Goal: Contribute content

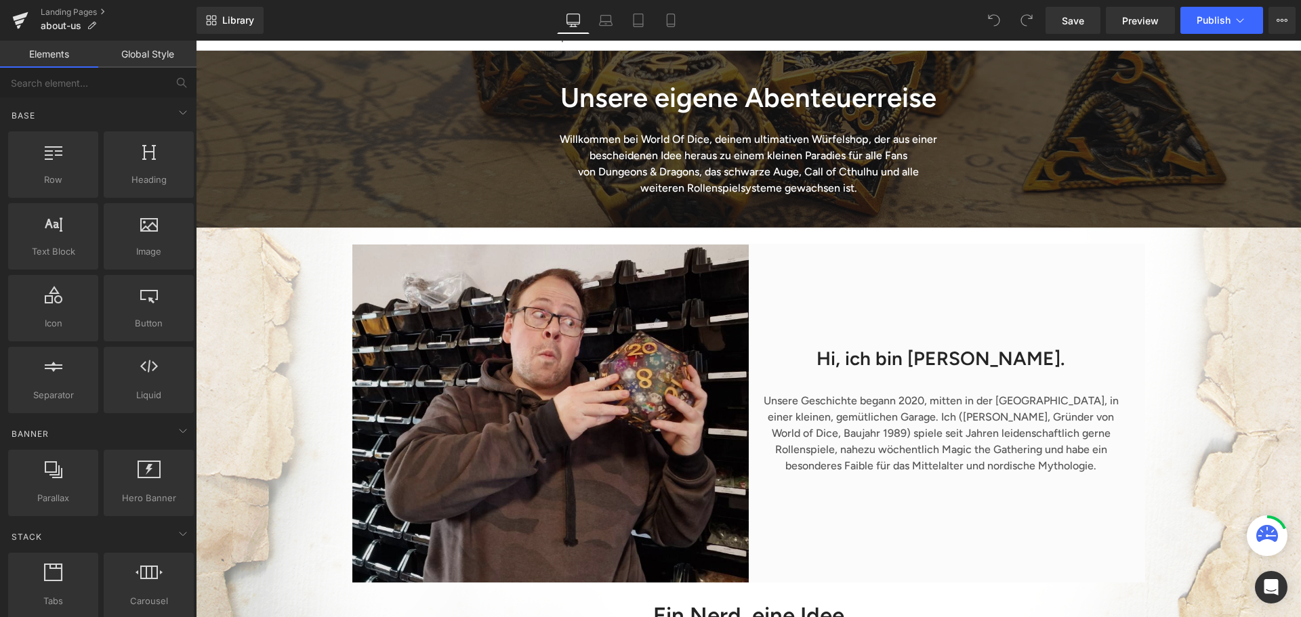
scroll to position [135, 0]
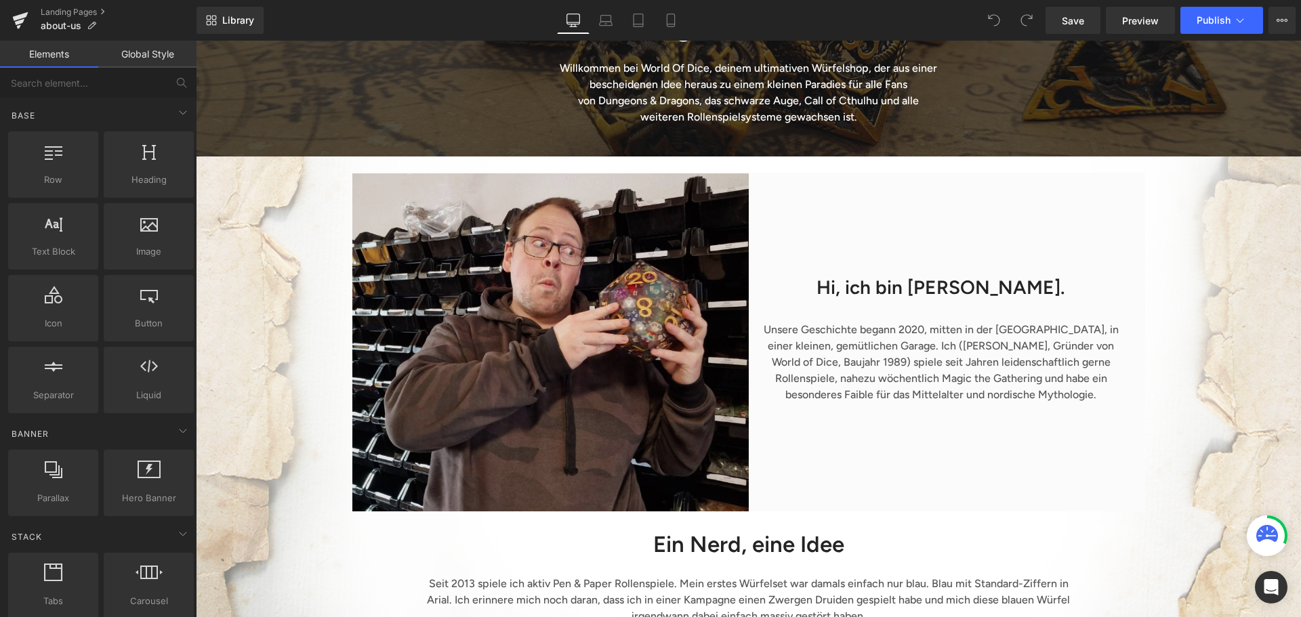
click at [580, 318] on img at bounding box center [550, 342] width 396 height 338
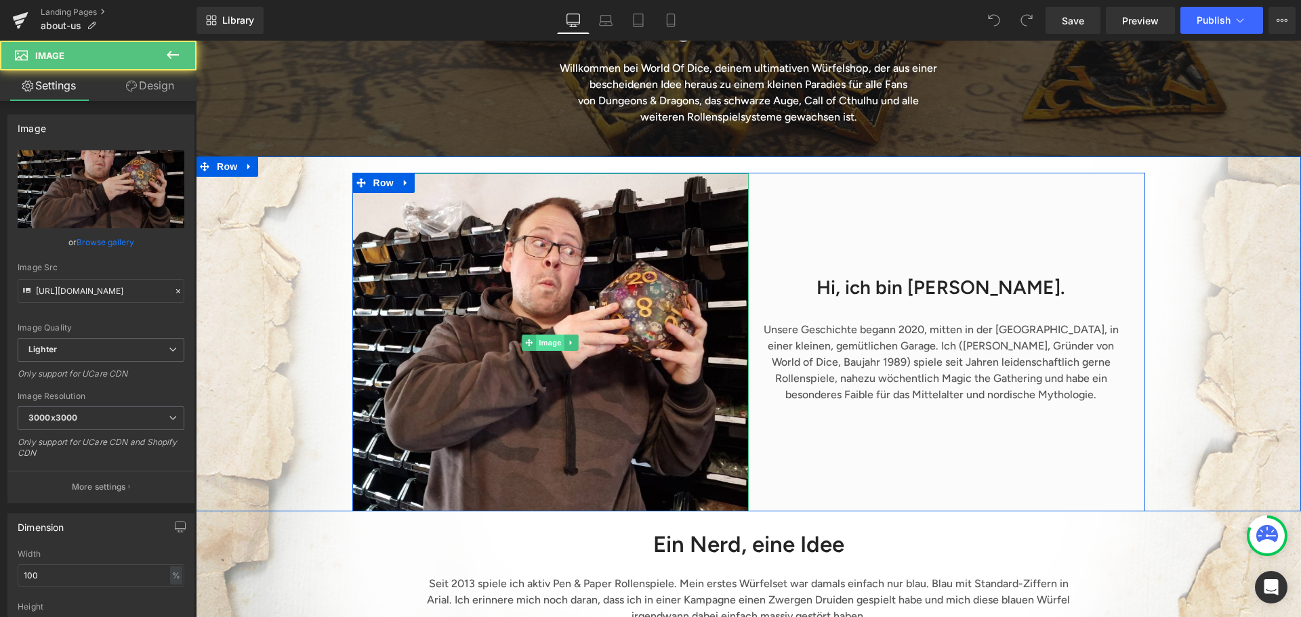
click at [541, 351] on span "Image" at bounding box center [550, 343] width 28 height 16
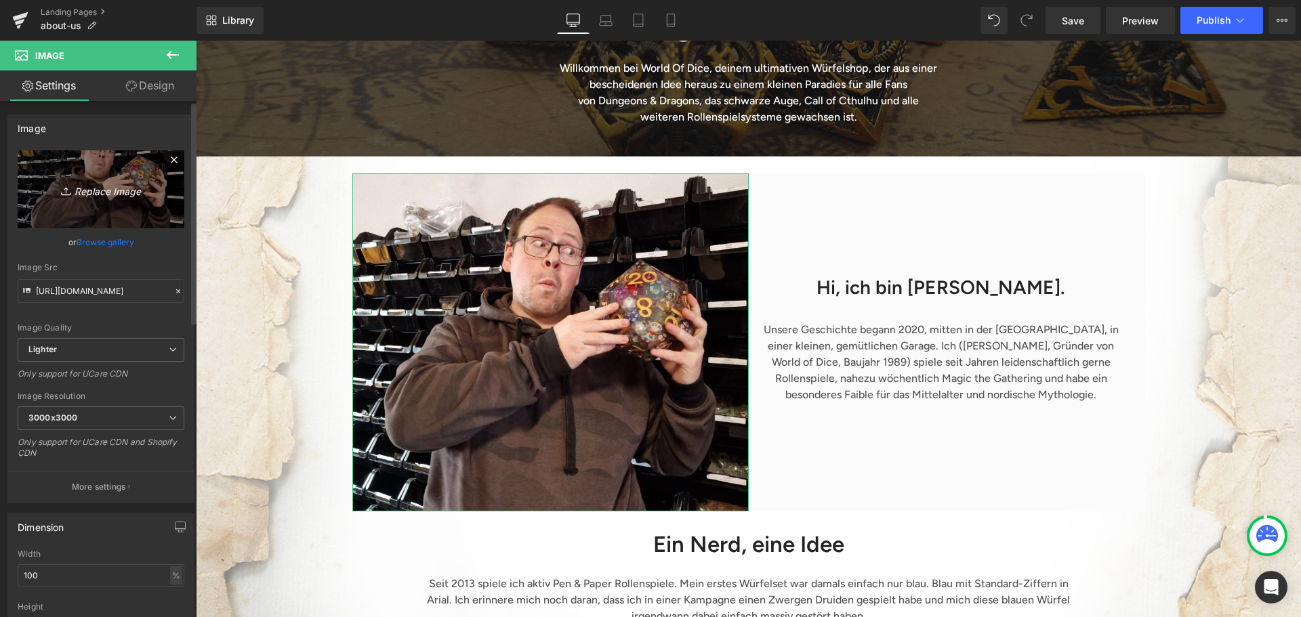
click at [123, 207] on link "Replace Image" at bounding box center [101, 189] width 167 height 78
type input "C:\fakepath\FS_Portrait.jpg"
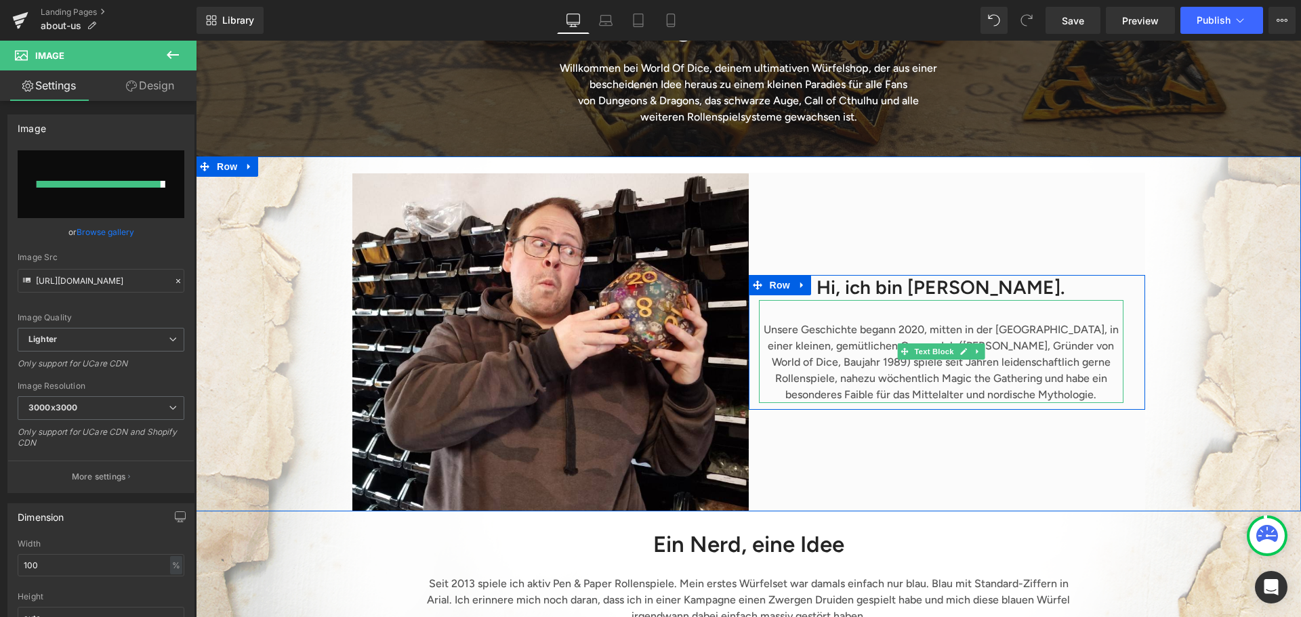
type input "[URL][DOMAIN_NAME]"
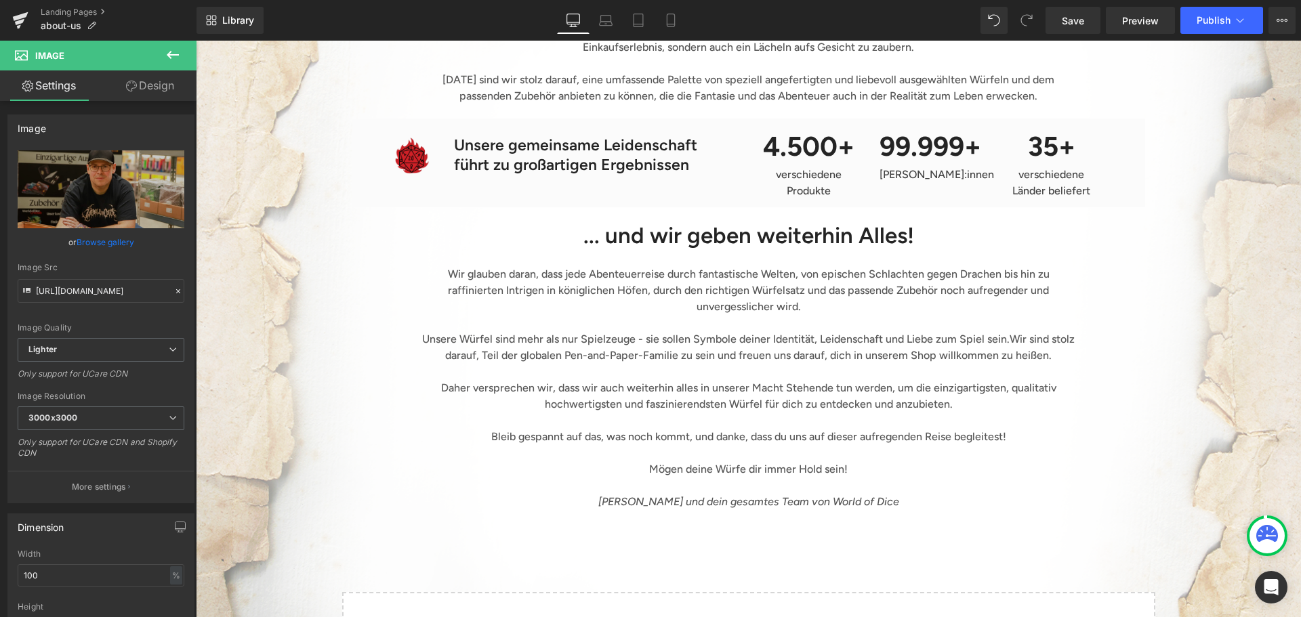
scroll to position [1829, 0]
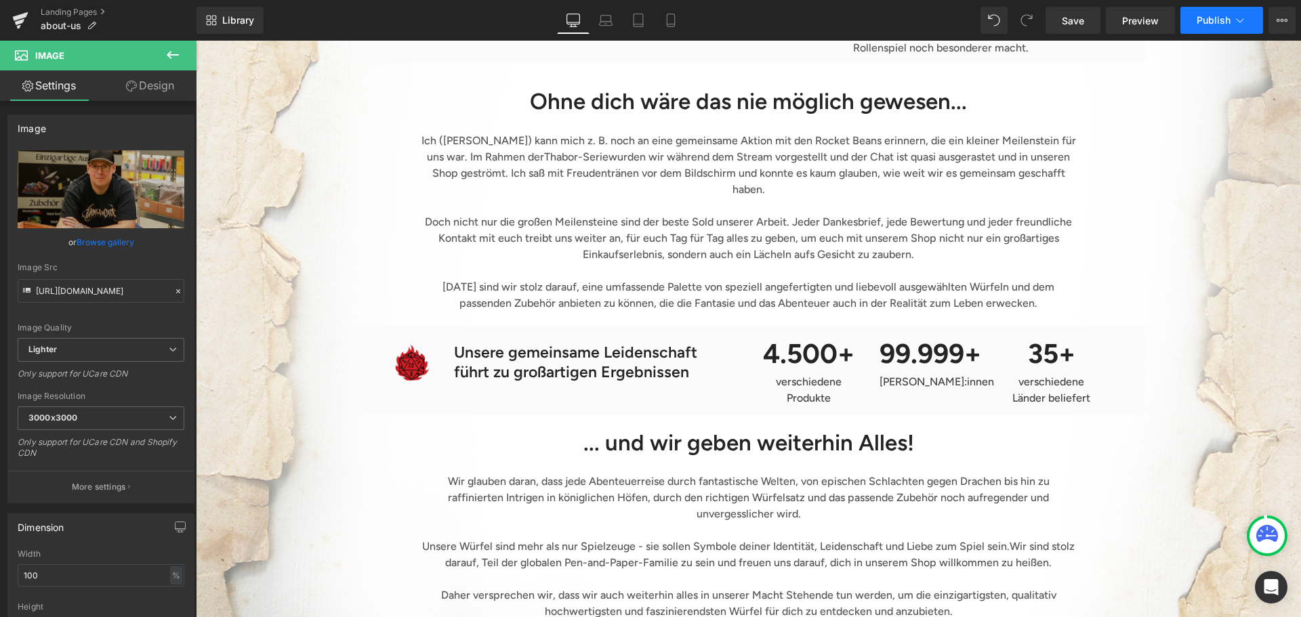
click at [1204, 12] on button "Publish" at bounding box center [1221, 20] width 83 height 27
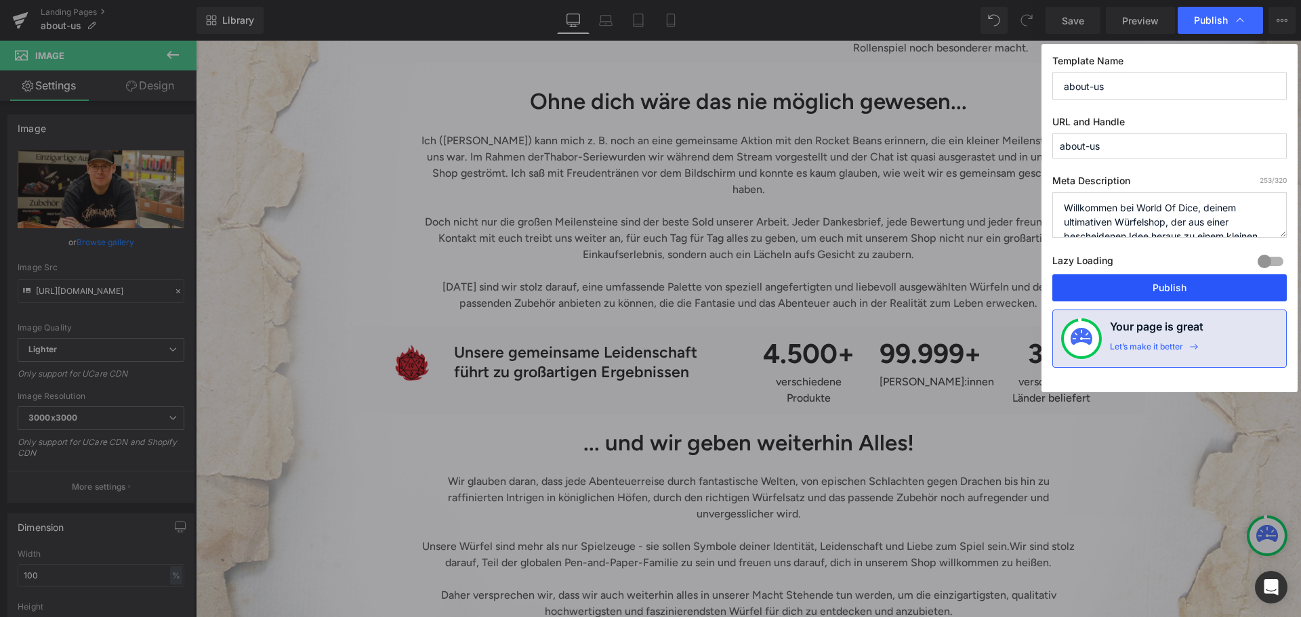
click at [1152, 279] on button "Publish" at bounding box center [1169, 287] width 234 height 27
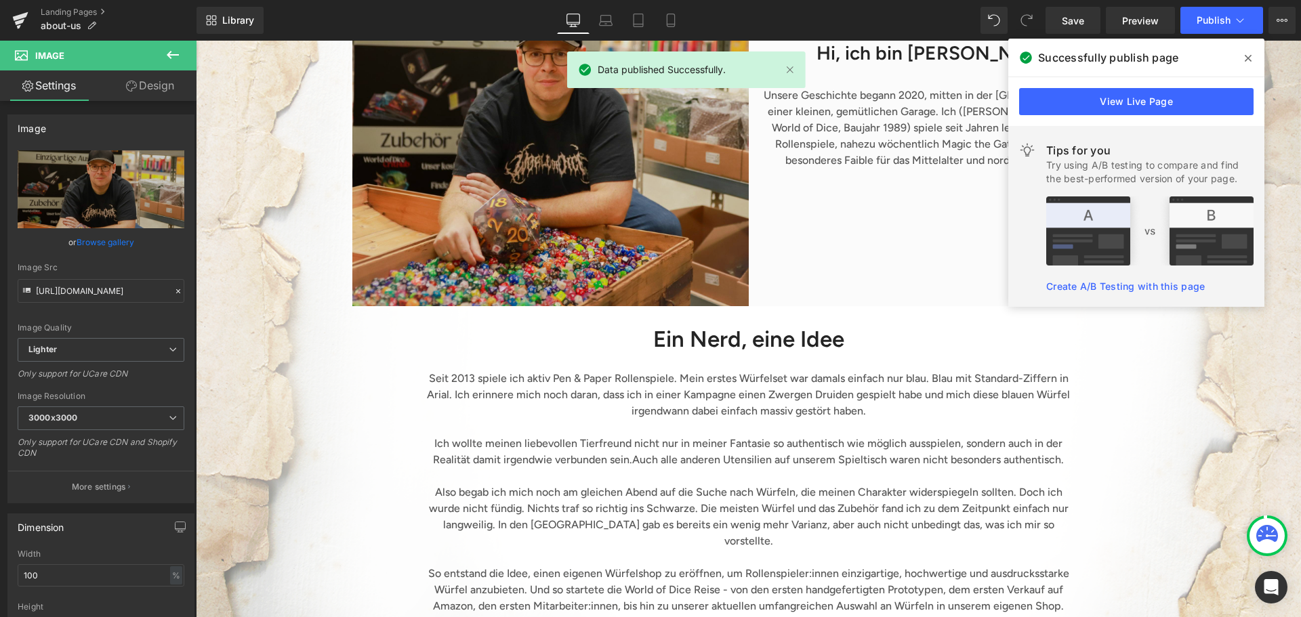
scroll to position [339, 0]
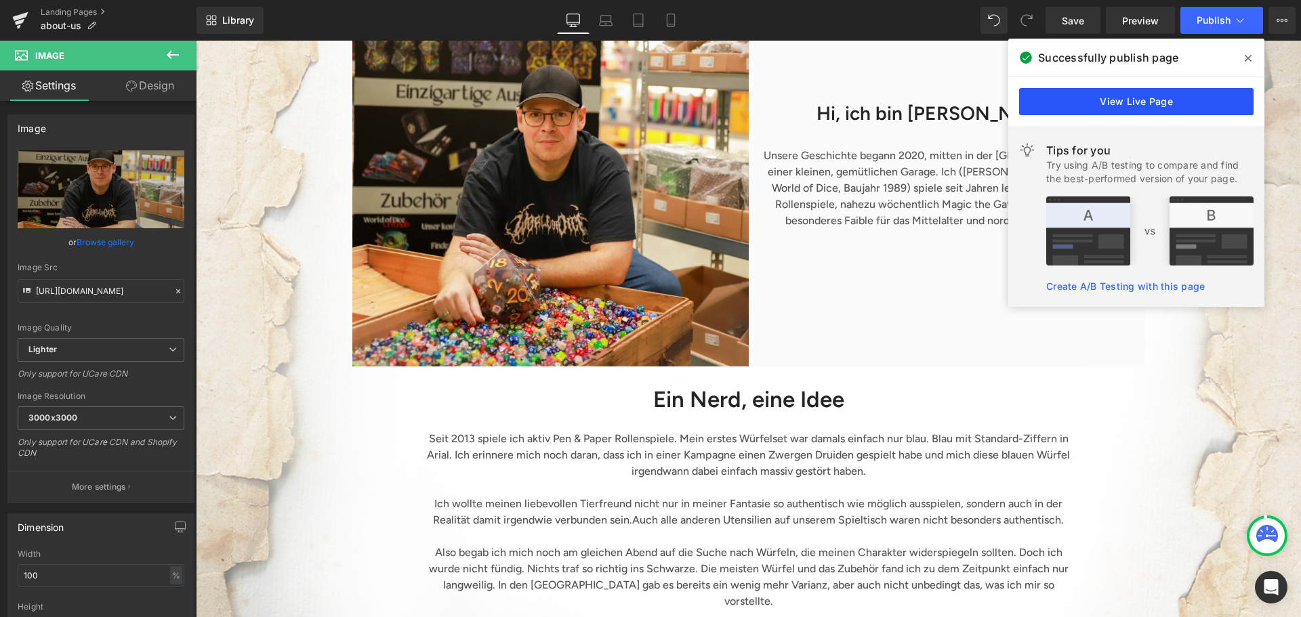
click at [1078, 95] on link "View Live Page" at bounding box center [1136, 101] width 234 height 27
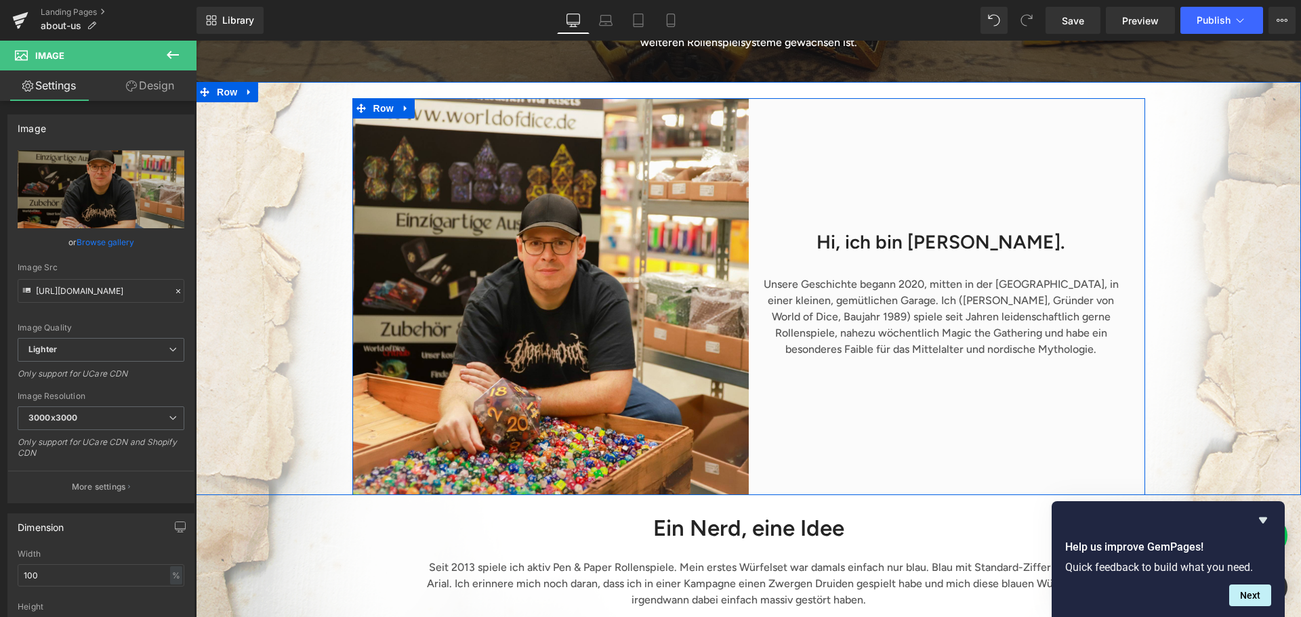
scroll to position [0, 0]
